Goal: Navigation & Orientation: Find specific page/section

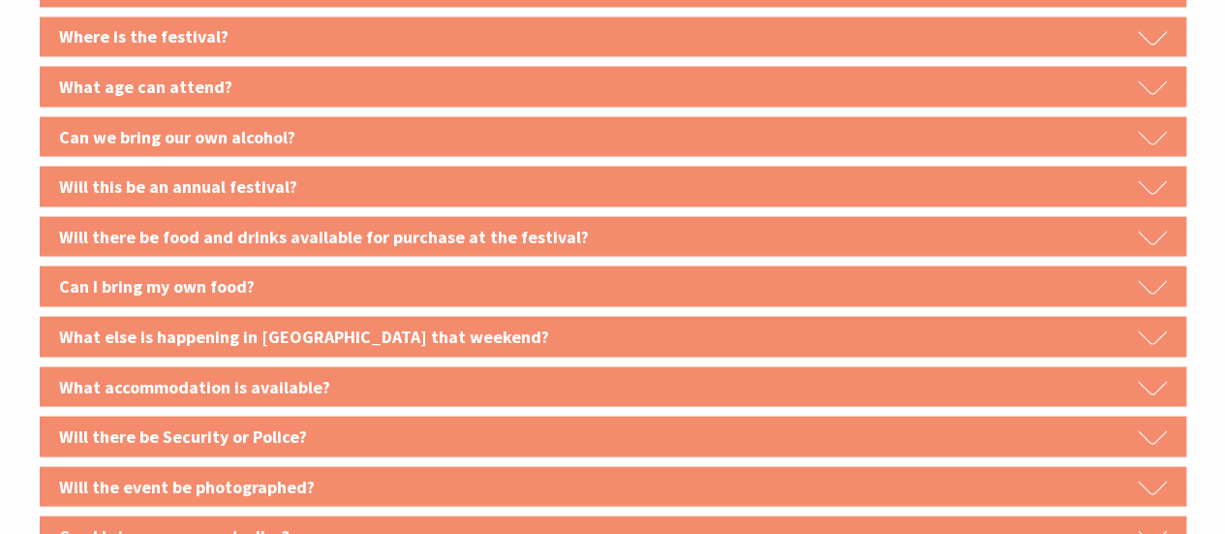
scroll to position [1765, 0]
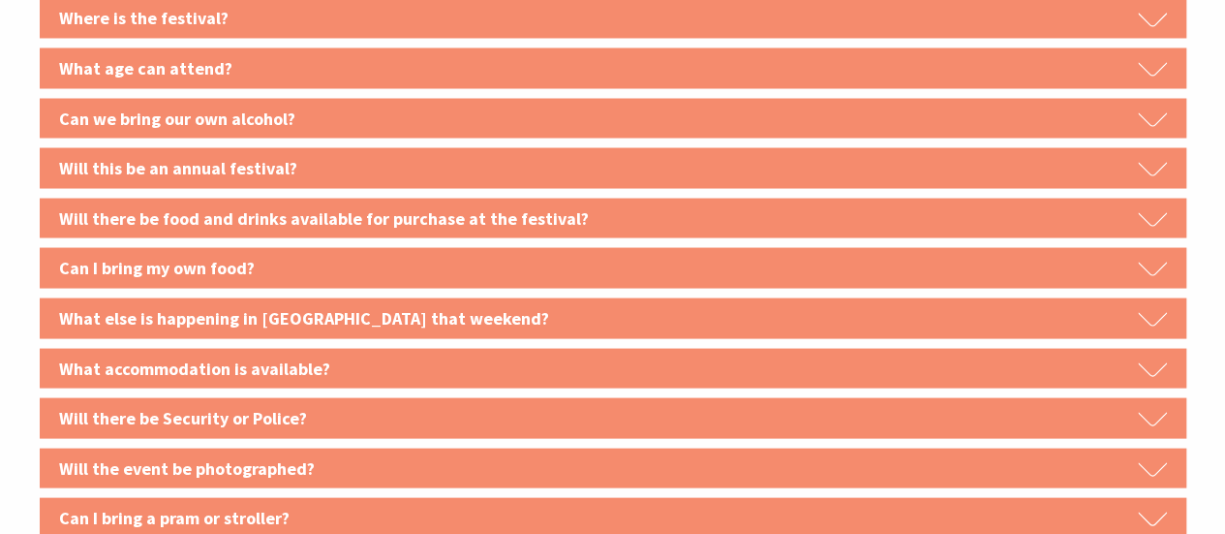
click at [467, 155] on h3 "Will this be an annual festival?" at bounding box center [613, 167] width 1147 height 41
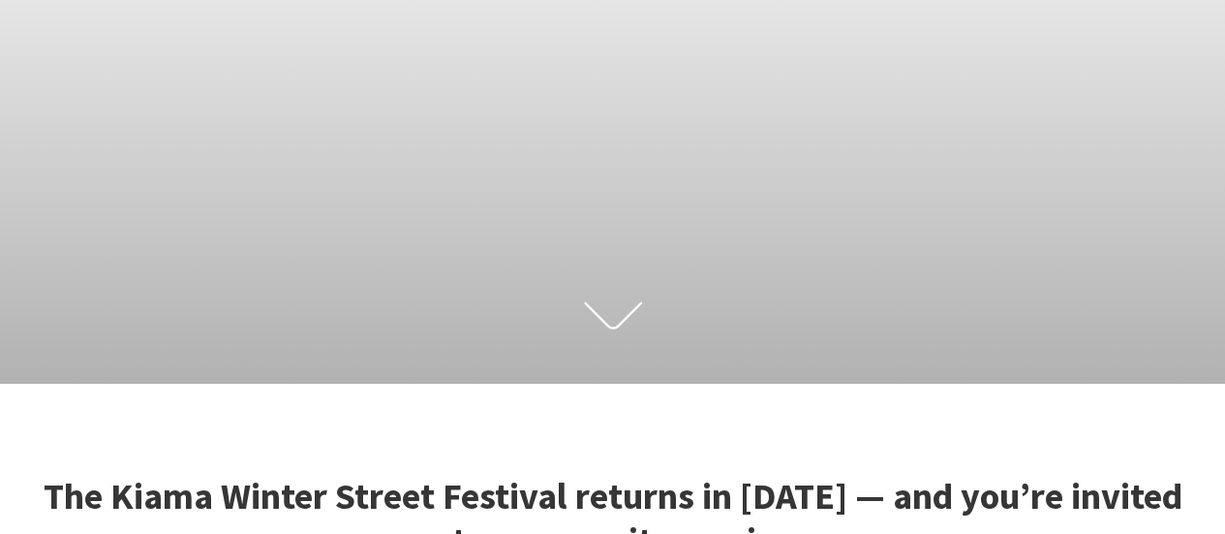
scroll to position [0, 0]
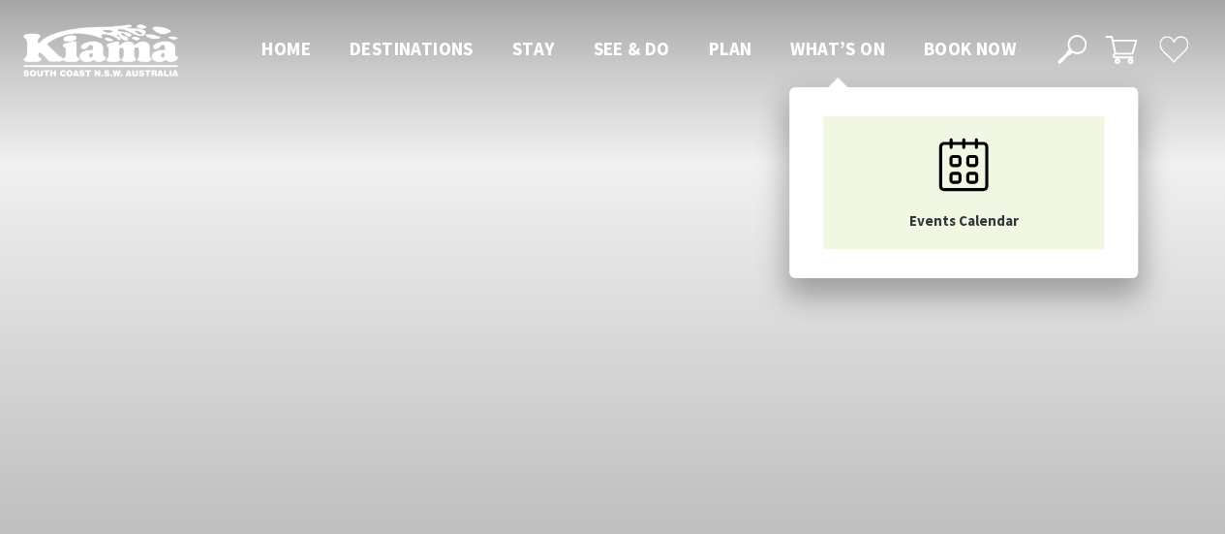
click at [826, 47] on span "What’s On" at bounding box center [837, 48] width 95 height 23
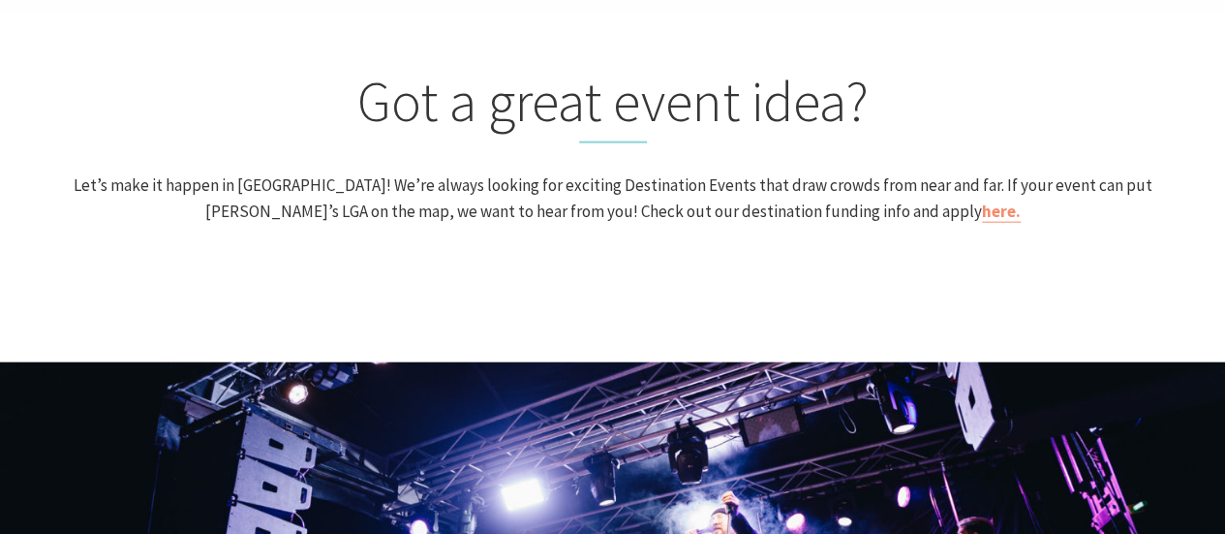
scroll to position [2221, 0]
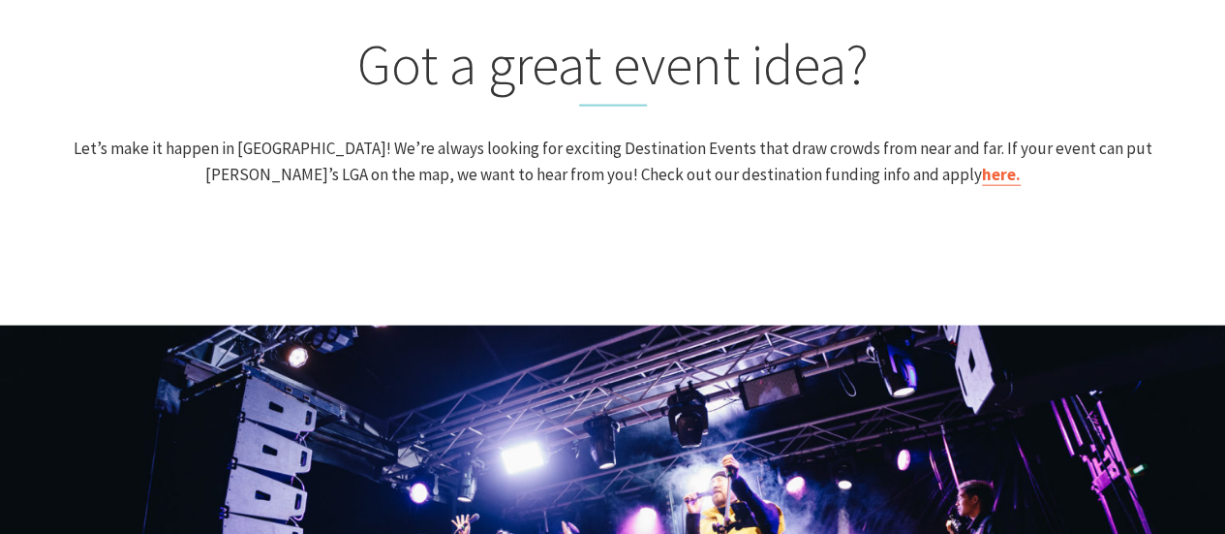
click at [982, 166] on link "here." at bounding box center [1001, 175] width 39 height 22
